Goal: Transaction & Acquisition: Purchase product/service

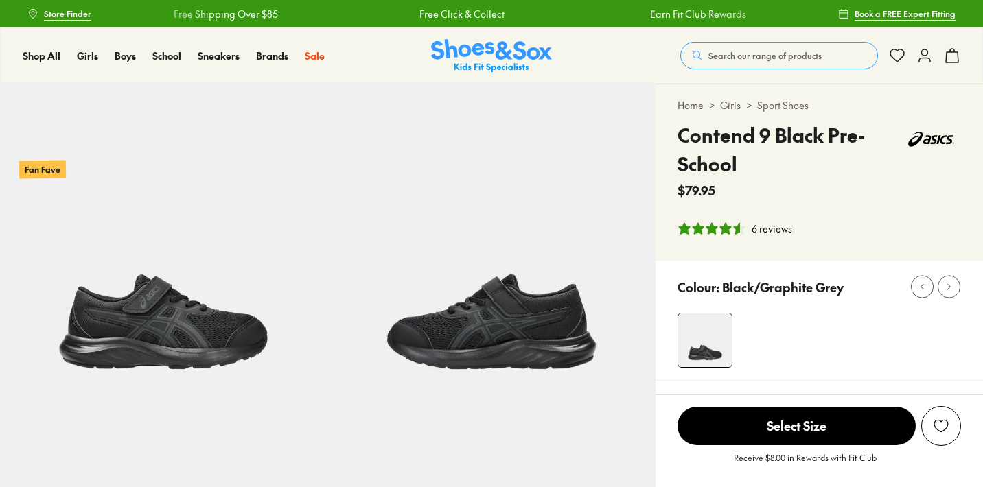
select select "*"
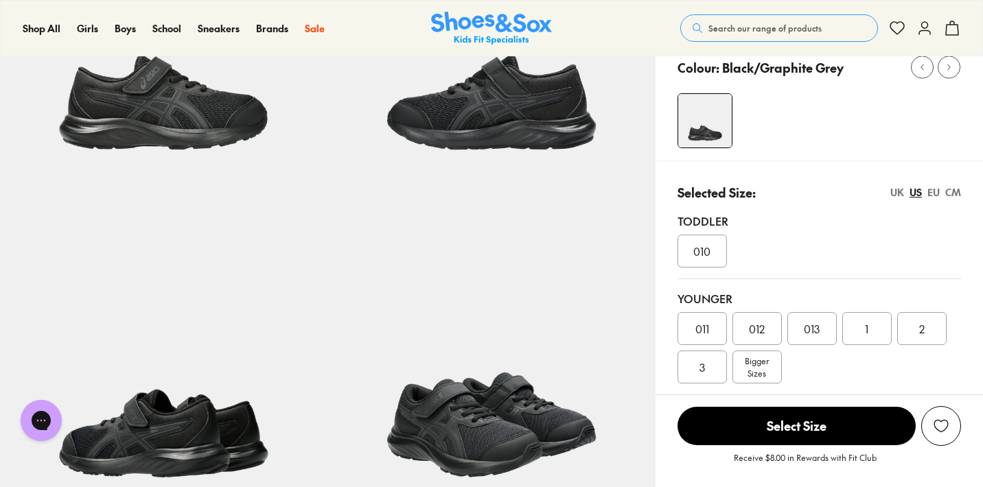
scroll to position [222, 0]
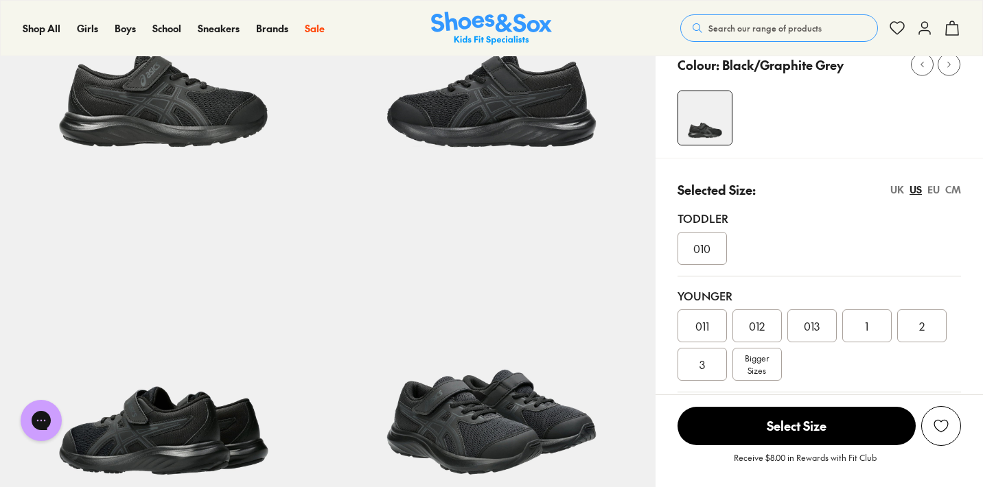
click at [754, 364] on span "Bigger Sizes" at bounding box center [757, 364] width 24 height 25
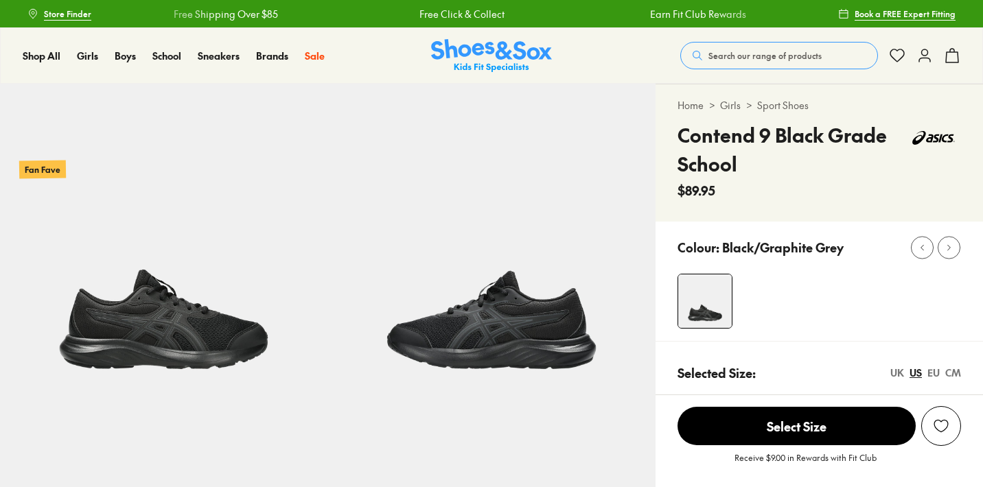
select select "*"
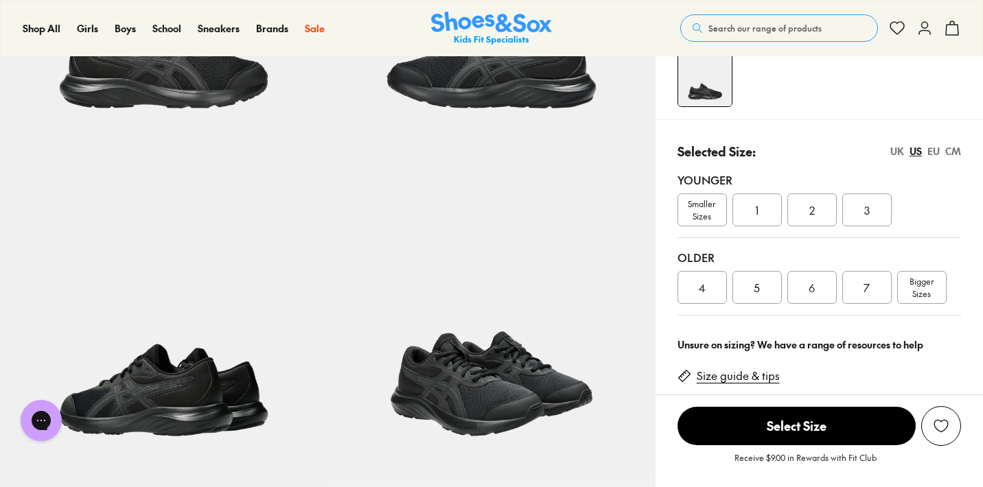
scroll to position [262, 0]
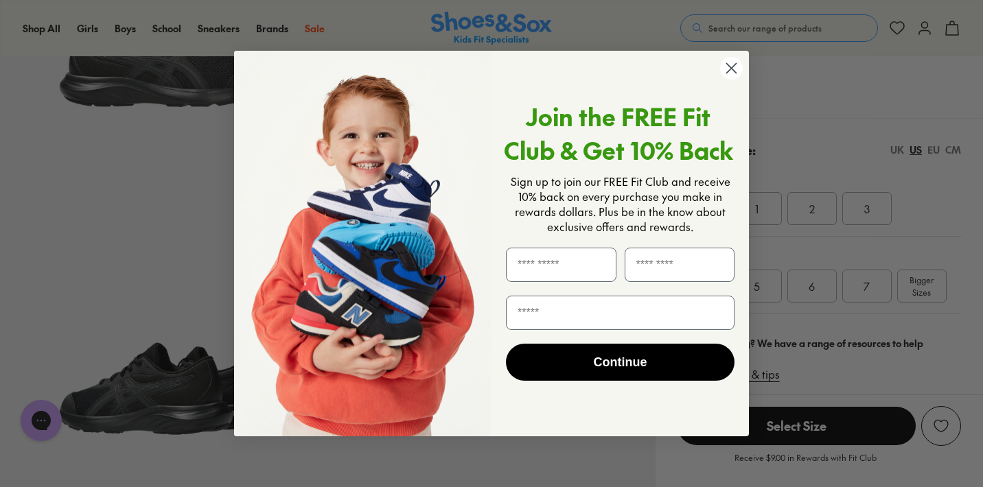
click at [729, 67] on circle "Close dialog" at bounding box center [731, 68] width 23 height 23
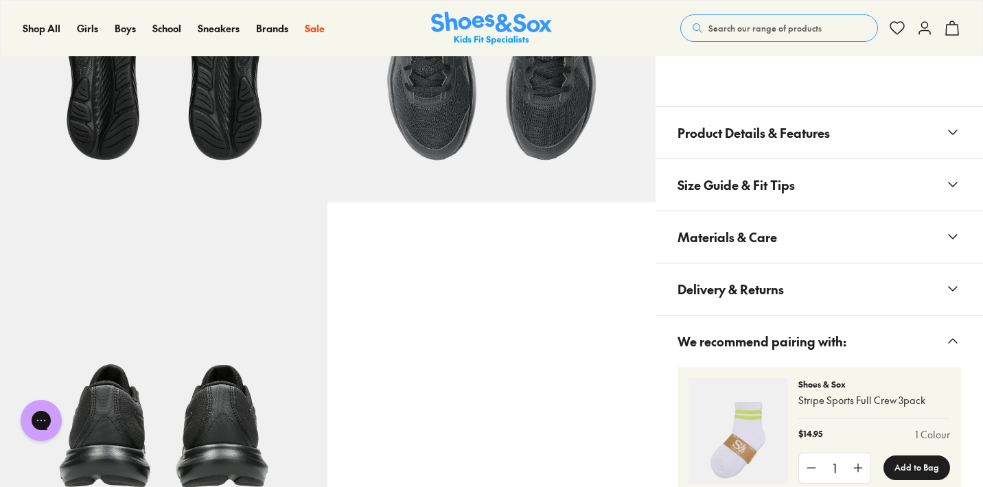
scroll to position [865, 0]
click at [790, 129] on span "Product Details & Features" at bounding box center [753, 132] width 152 height 40
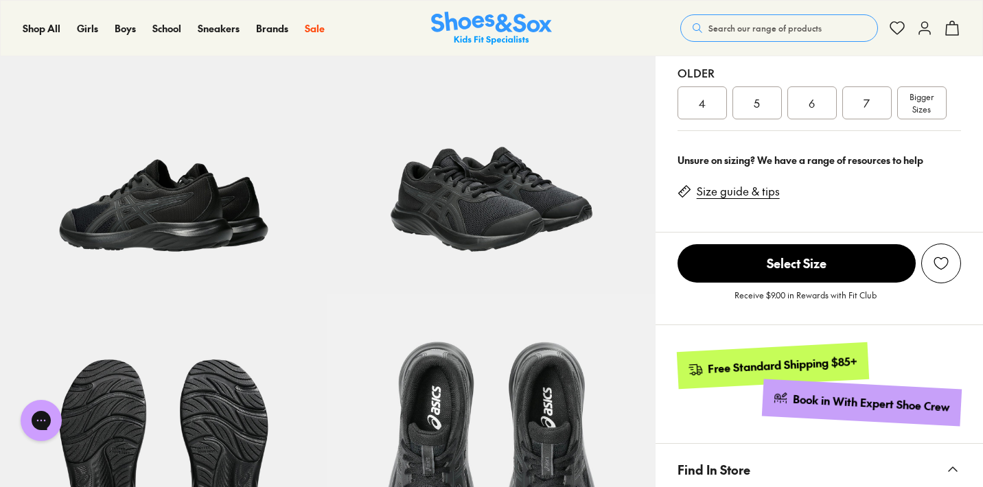
scroll to position [439, 0]
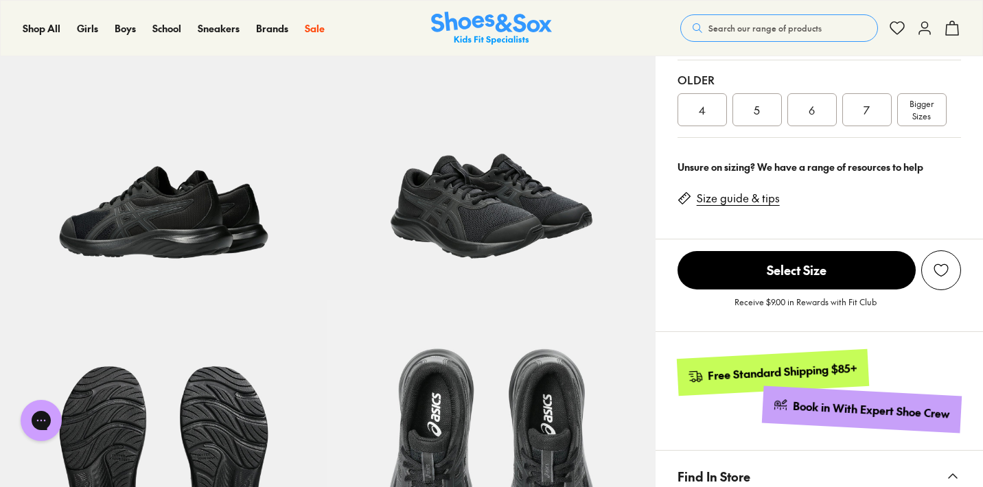
click at [466, 209] on img at bounding box center [490, 136] width 327 height 327
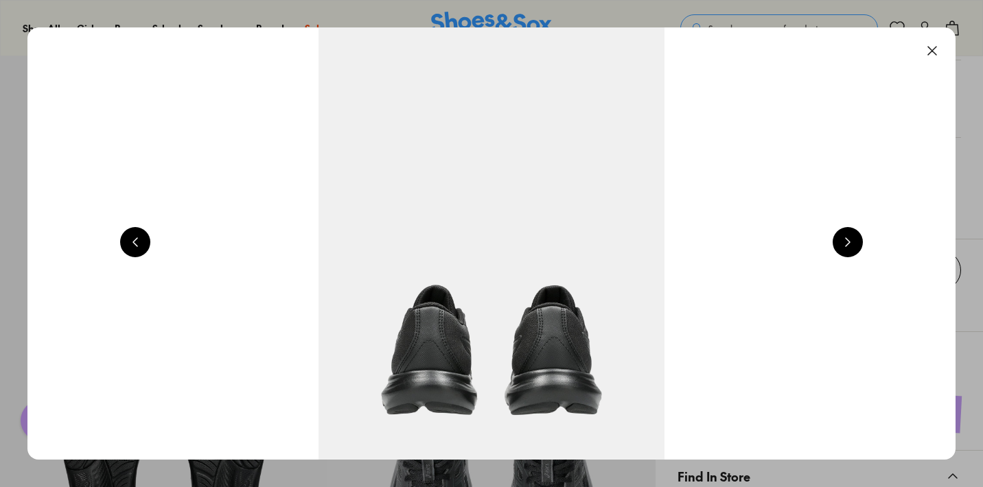
scroll to position [0, 3733]
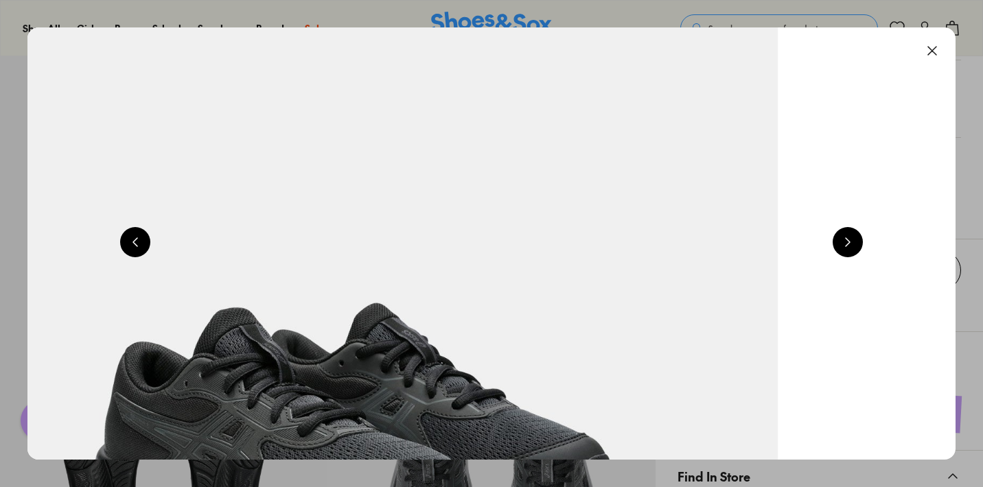
click at [860, 235] on button at bounding box center [847, 242] width 30 height 30
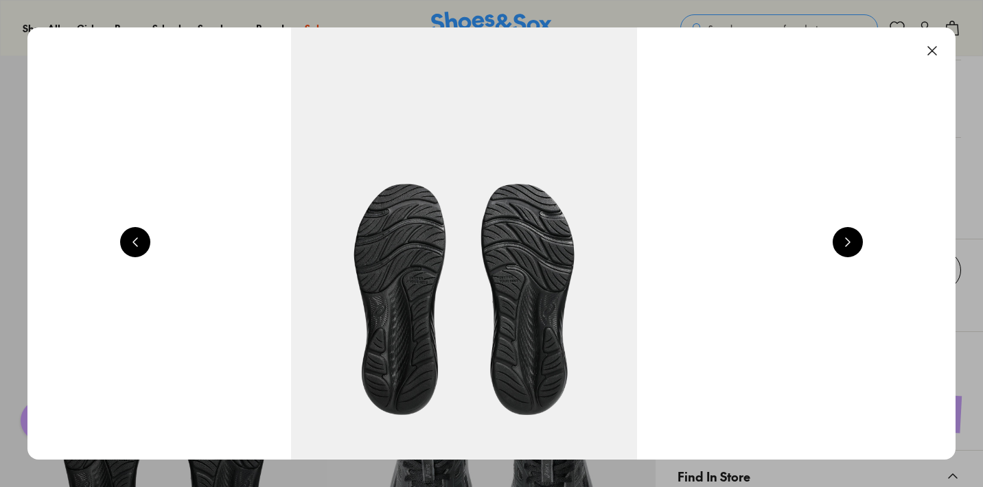
click at [860, 235] on button at bounding box center [847, 242] width 30 height 30
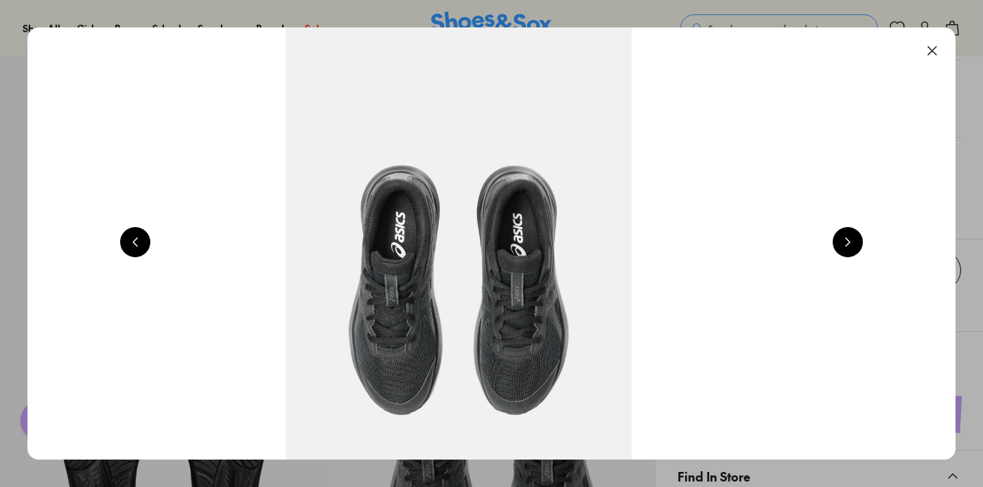
click at [860, 235] on button at bounding box center [847, 242] width 30 height 30
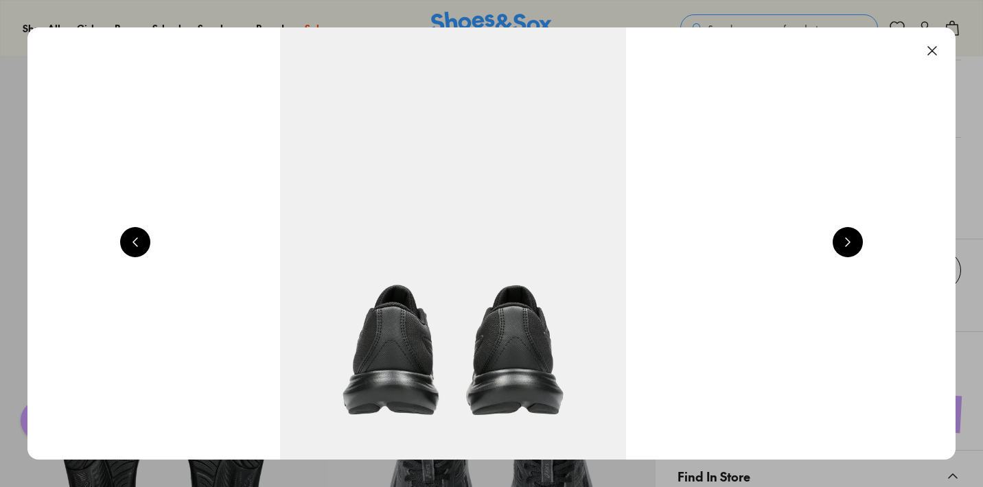
click at [860, 235] on button at bounding box center [847, 242] width 30 height 30
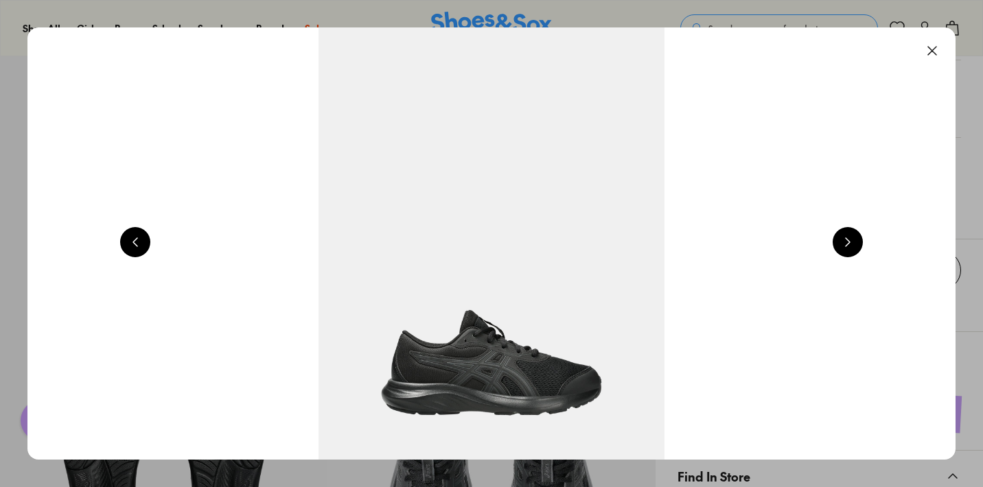
click at [860, 235] on button at bounding box center [847, 242] width 30 height 30
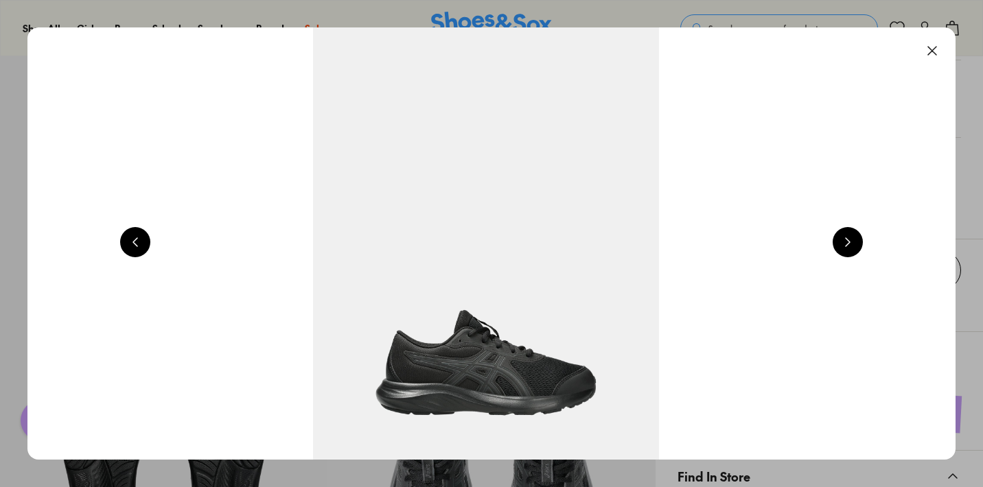
click at [943, 48] on button at bounding box center [932, 51] width 30 height 30
